Goal: Use online tool/utility: Use online tool/utility

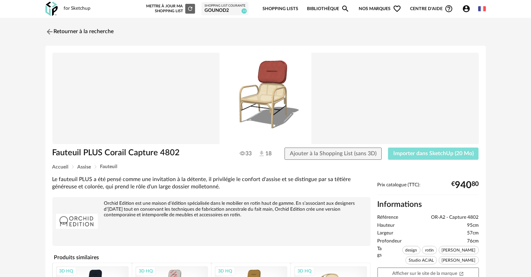
click at [428, 150] on button "Importer dans SketchUp (20 Mo)" at bounding box center [433, 154] width 91 height 13
click at [425, 153] on span "Importer dans SketchUp (20 Mo)" at bounding box center [433, 154] width 80 height 6
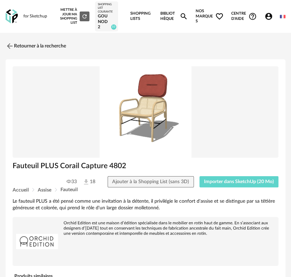
click at [224, 188] on div "Accueil Assise Fauteuil" at bounding box center [146, 190] width 266 height 5
click at [226, 181] on span "Importer dans SketchUp (20 Mo)" at bounding box center [239, 182] width 70 height 5
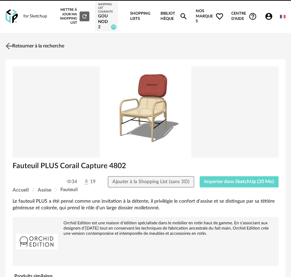
click at [7, 46] on img at bounding box center [9, 46] width 10 height 10
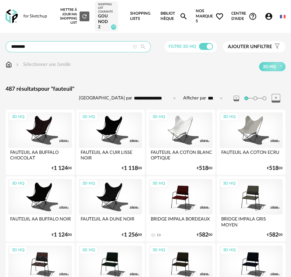
drag, startPoint x: 12, startPoint y: 50, endPoint x: -24, endPoint y: 49, distance: 35.7
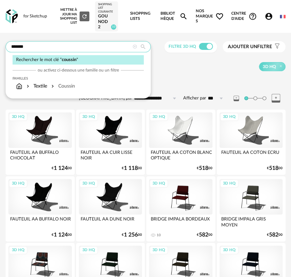
type input "*******"
type input "**********"
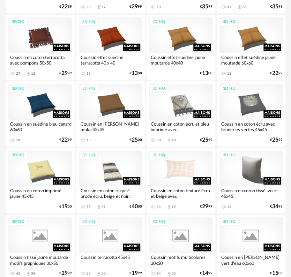
scroll to position [699, 0]
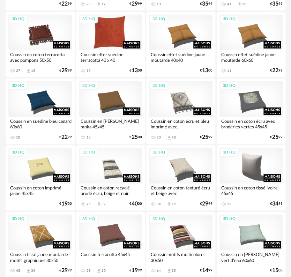
click at [114, 29] on div "3D HQ" at bounding box center [111, 33] width 64 height 36
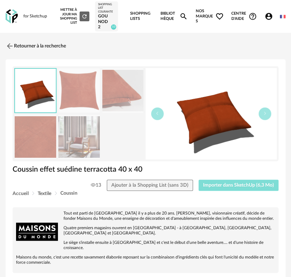
click at [227, 185] on span "Importer dans SketchUp (6,3 Mo)" at bounding box center [238, 185] width 71 height 5
drag, startPoint x: 11, startPoint y: 123, endPoint x: -195, endPoint y: 61, distance: 215.7
click at [8, 45] on img at bounding box center [9, 46] width 10 height 10
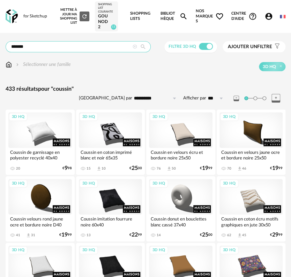
drag, startPoint x: 39, startPoint y: 49, endPoint x: -8, endPoint y: 49, distance: 46.5
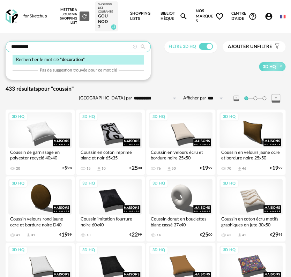
type input "**********"
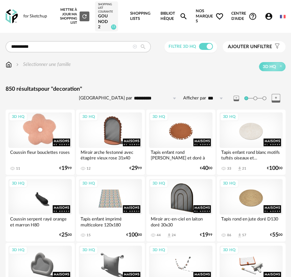
click at [48, 126] on div "3D HQ" at bounding box center [40, 131] width 64 height 36
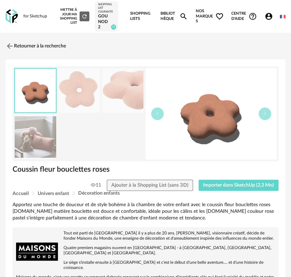
click at [33, 150] on img at bounding box center [36, 137] width 42 height 44
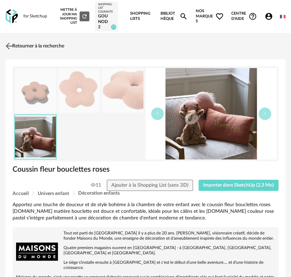
click at [9, 45] on img at bounding box center [9, 46] width 10 height 10
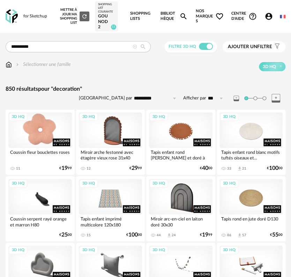
click at [34, 140] on div "3D HQ" at bounding box center [40, 131] width 64 height 36
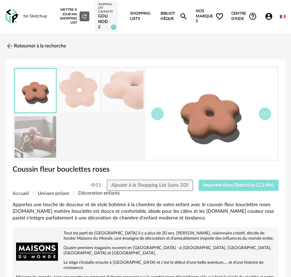
click at [235, 187] on span "Importer dans SketchUp (2,3 Mo)" at bounding box center [238, 185] width 71 height 5
click at [8, 46] on img at bounding box center [9, 46] width 10 height 10
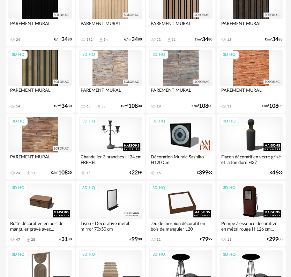
scroll to position [1545, 0]
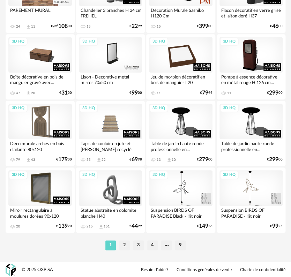
click at [124, 244] on li "2" at bounding box center [125, 246] width 10 height 10
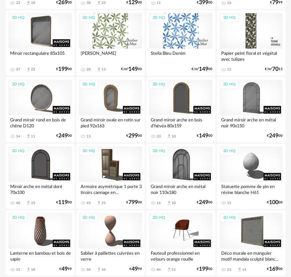
scroll to position [408, 0]
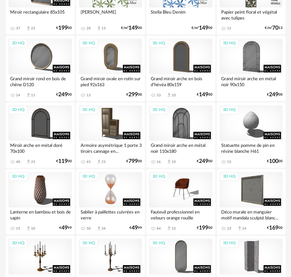
click at [115, 191] on div "3D HQ" at bounding box center [111, 190] width 64 height 36
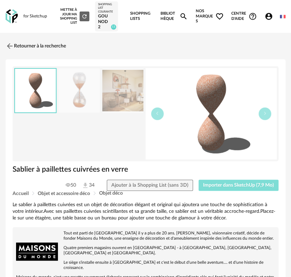
click at [229, 184] on span "Importer dans SketchUp (7,9 Mo)" at bounding box center [238, 185] width 71 height 5
click at [9, 43] on img at bounding box center [9, 46] width 10 height 10
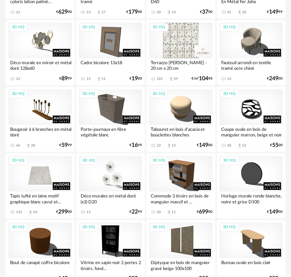
scroll to position [1545, 0]
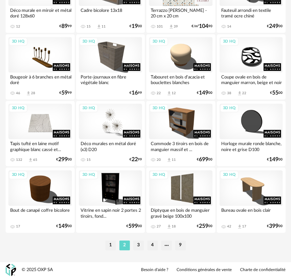
click at [139, 243] on li "3" at bounding box center [139, 246] width 10 height 10
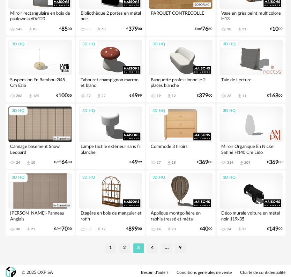
scroll to position [1545, 0]
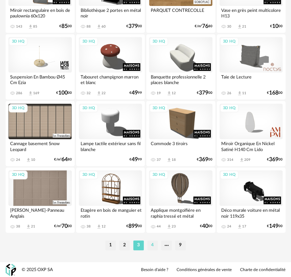
click at [152, 244] on li "4" at bounding box center [152, 246] width 10 height 10
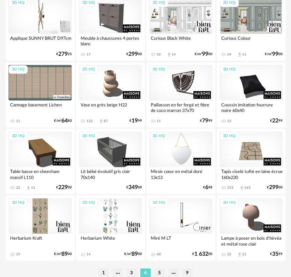
scroll to position [1545, 0]
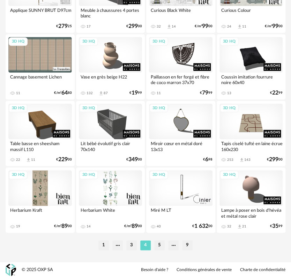
click at [160, 247] on li "5" at bounding box center [159, 246] width 10 height 10
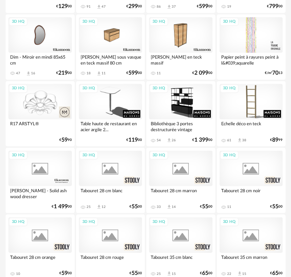
scroll to position [291, 0]
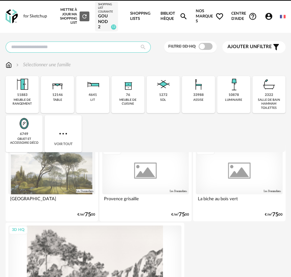
click at [53, 46] on input "text" at bounding box center [78, 47] width 145 height 11
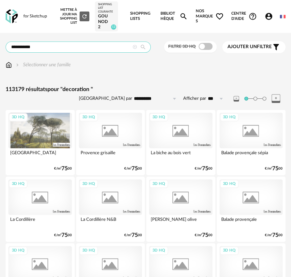
type input "**********"
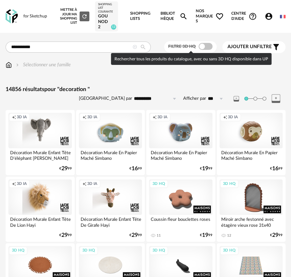
click at [206, 43] on div "Filtre 3D HQ" at bounding box center [190, 47] width 53 height 12
click at [206, 49] on span at bounding box center [206, 46] width 14 height 7
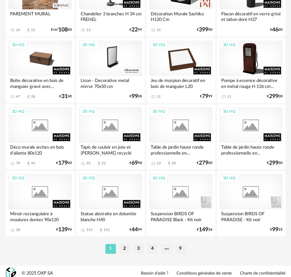
scroll to position [1545, 0]
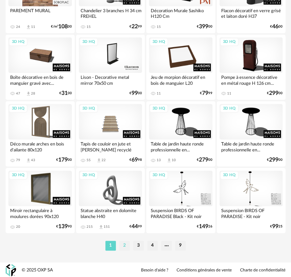
click at [124, 244] on li "2" at bounding box center [125, 246] width 10 height 10
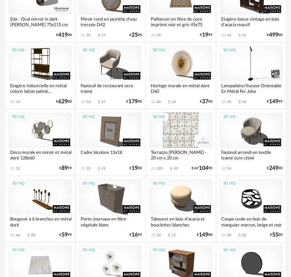
scroll to position [1545, 0]
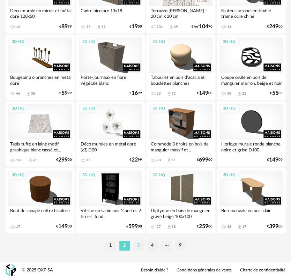
click at [138, 245] on li "3" at bounding box center [139, 246] width 10 height 10
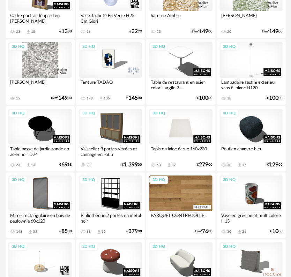
scroll to position [1545, 0]
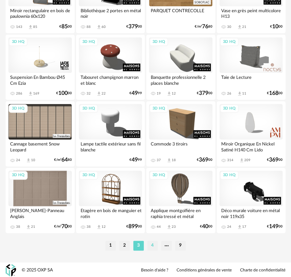
click at [150, 244] on li "4" at bounding box center [152, 246] width 10 height 10
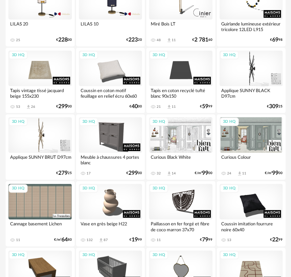
scroll to position [1545, 0]
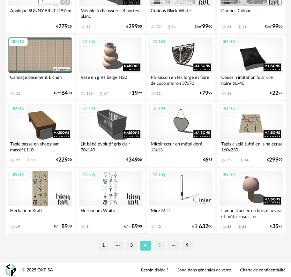
click at [159, 248] on li "5" at bounding box center [159, 246] width 10 height 10
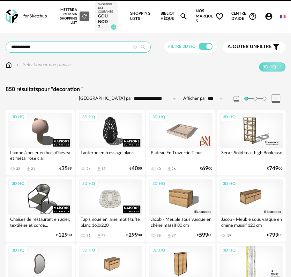
click at [42, 48] on input "**********" at bounding box center [78, 47] width 145 height 11
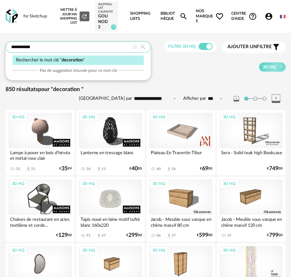
drag, startPoint x: 41, startPoint y: 48, endPoint x: -11, endPoint y: 45, distance: 52.5
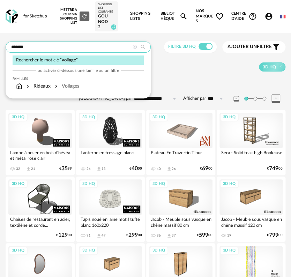
type input "*******"
type input "**********"
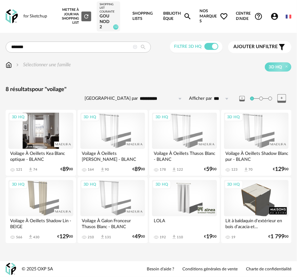
click at [41, 121] on div "3D HQ" at bounding box center [40, 131] width 65 height 36
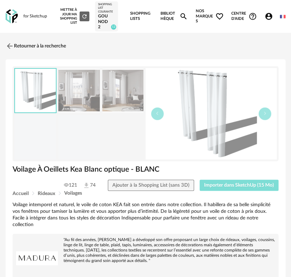
click at [221, 187] on span "Importer dans SketchUp (15 Mo)" at bounding box center [239, 185] width 70 height 5
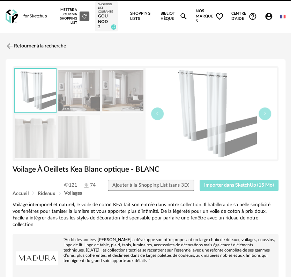
click at [226, 186] on span "Importer dans SketchUp (15 Mo)" at bounding box center [239, 185] width 70 height 5
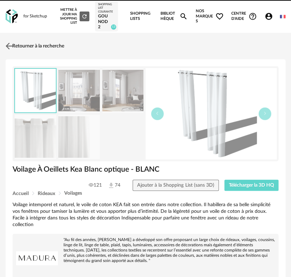
click at [9, 45] on img at bounding box center [9, 46] width 10 height 10
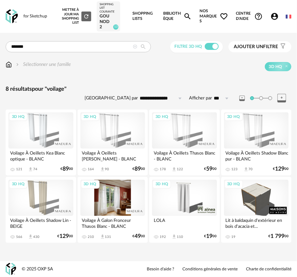
click at [117, 199] on div "3D HQ" at bounding box center [112, 198] width 65 height 36
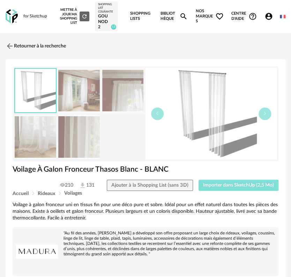
click at [247, 184] on span "Importer dans SketchUp (2,5 Mo)" at bounding box center [238, 185] width 71 height 5
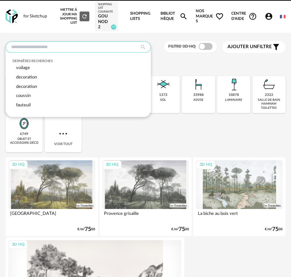
click at [66, 52] on input "text" at bounding box center [78, 47] width 145 height 11
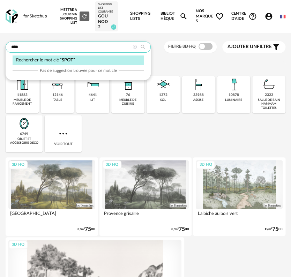
type input "****"
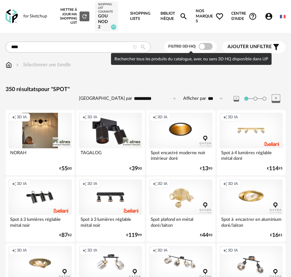
click at [206, 46] on span at bounding box center [206, 46] width 14 height 7
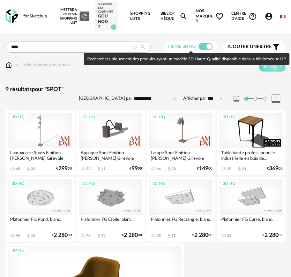
click at [204, 47] on span at bounding box center [206, 46] width 14 height 7
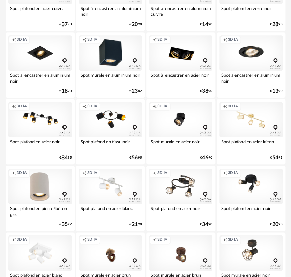
scroll to position [815, 0]
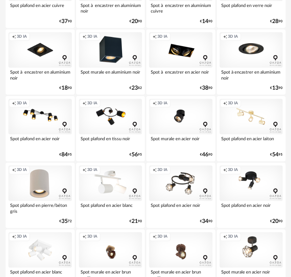
click at [105, 179] on div "Creation icon 3D IA" at bounding box center [111, 184] width 64 height 36
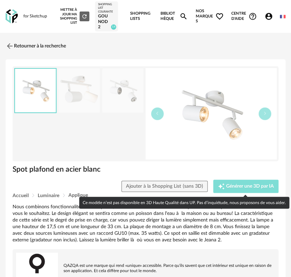
click at [237, 190] on button "Creation icon Générer une 3D par IA" at bounding box center [247, 186] width 66 height 13
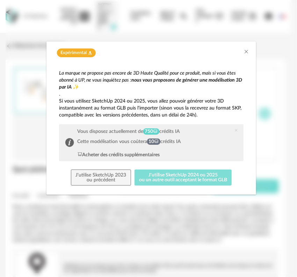
click at [165, 176] on button "J'utilise SketchUp 2024 ou 2025 ou un autre outil acceptant le format GLB" at bounding box center [184, 178] width 98 height 16
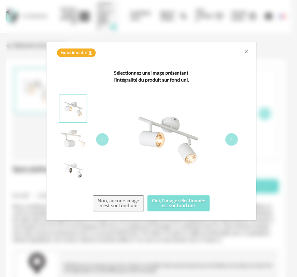
click at [172, 201] on button "Oui, l'image sélectionnée est sur fond uni" at bounding box center [178, 204] width 63 height 16
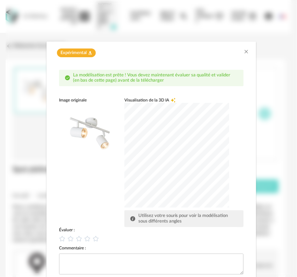
click at [144, 170] on div "dialog" at bounding box center [176, 155] width 105 height 105
click at [59, 238] on icon "dialog" at bounding box center [62, 239] width 6 height 6
drag, startPoint x: 185, startPoint y: 50, endPoint x: 179, endPoint y: 20, distance: 31.5
click at [179, 16] on div "Expérimental Flask icon La modélisation est prête ! Vous devez maintenant évalu…" at bounding box center [151, 138] width 291 height 277
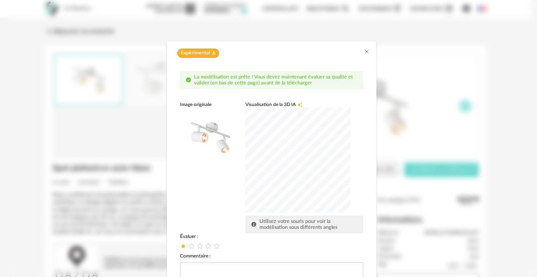
click at [291, 175] on div "dialog" at bounding box center [297, 160] width 105 height 105
click at [231, 266] on textarea "dialog" at bounding box center [271, 274] width 183 height 23
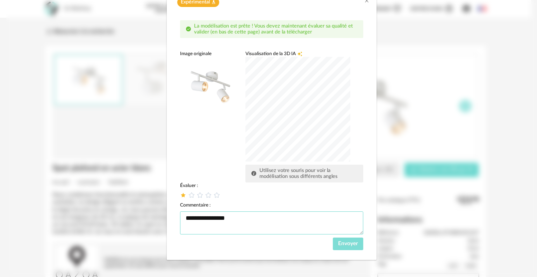
type textarea "**********"
click at [291, 243] on span "Envoyer" at bounding box center [348, 244] width 20 height 6
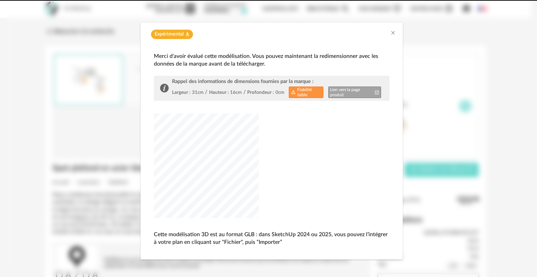
scroll to position [19, 0]
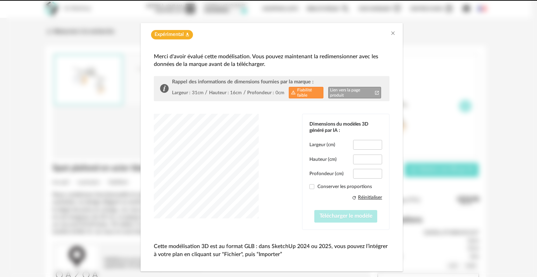
type input "****"
type input "***"
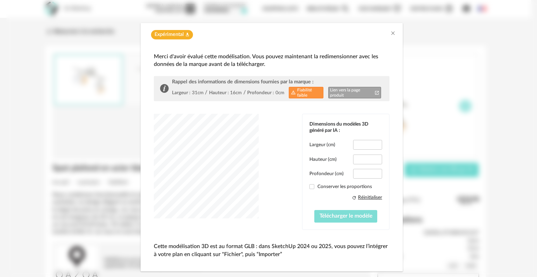
click at [291, 215] on span "Télécharger le modèle" at bounding box center [345, 217] width 53 height 6
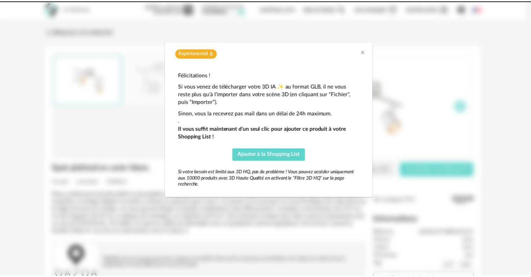
scroll to position [0, 0]
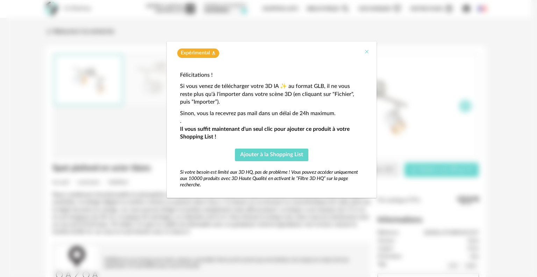
click at [291, 52] on icon "Close" at bounding box center [367, 52] width 6 height 6
